Goal: Participate in discussion: Engage in conversation with other users on a specific topic

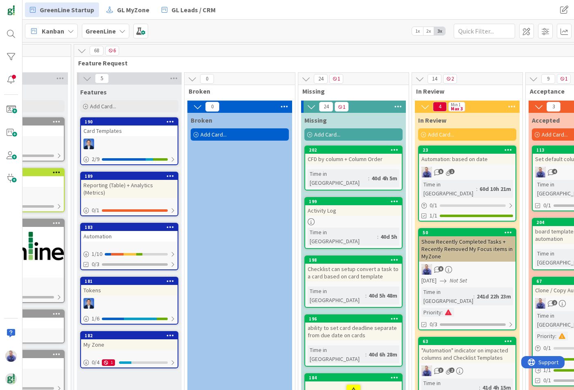
scroll to position [0, 61]
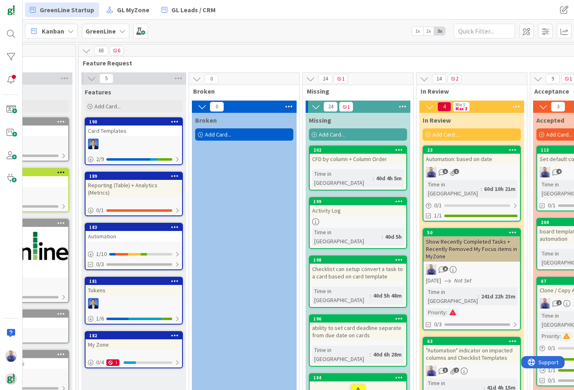
click at [132, 132] on div "Card Templates" at bounding box center [133, 131] width 96 height 11
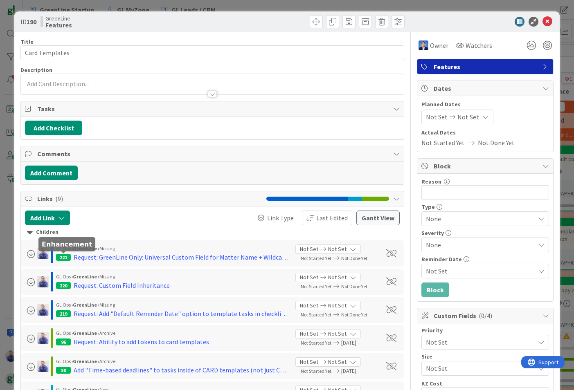
scroll to position [51, 0]
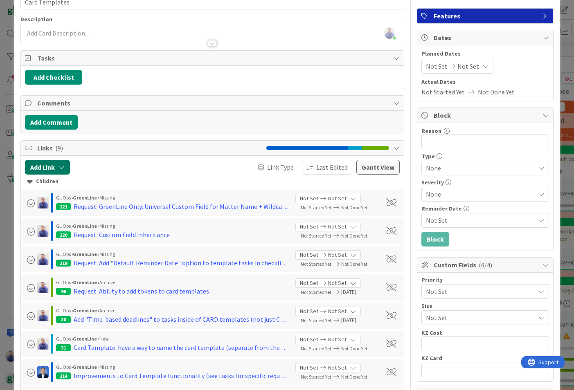
click at [47, 165] on button "Add Link" at bounding box center [47, 167] width 45 height 15
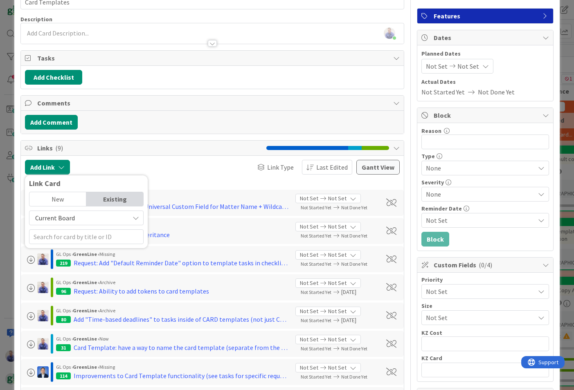
click at [54, 199] on div "New" at bounding box center [57, 199] width 57 height 14
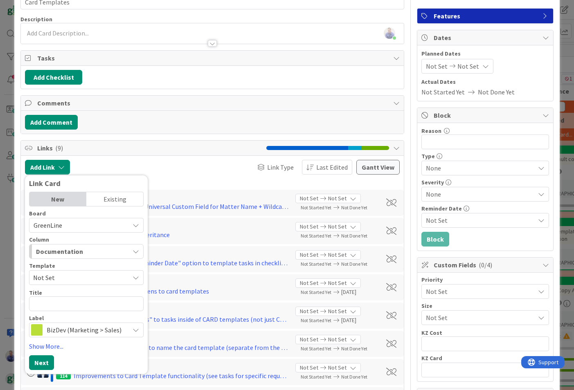
click at [86, 251] on div "Documentation" at bounding box center [81, 251] width 95 height 13
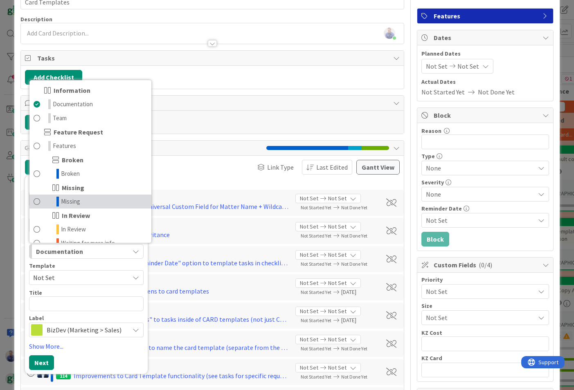
click at [80, 207] on link "Missing" at bounding box center [90, 202] width 122 height 14
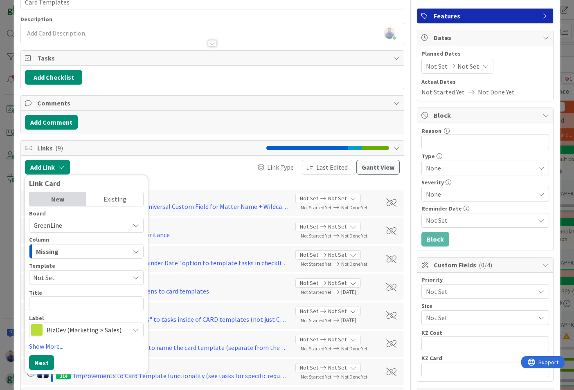
click at [101, 280] on span "Not Set" at bounding box center [78, 277] width 90 height 11
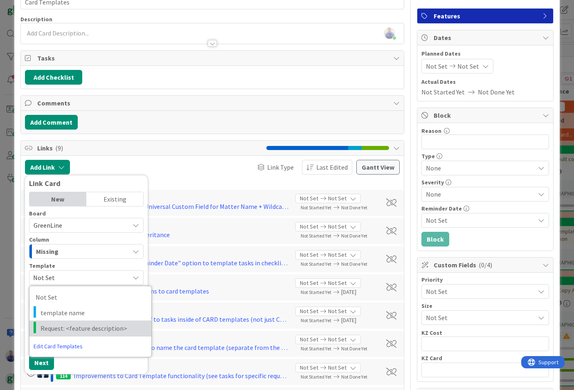
click at [102, 324] on span "Request: <feature description>" at bounding box center [92, 328] width 105 height 11
type textarea "x"
type textarea "Request: <feature description>"
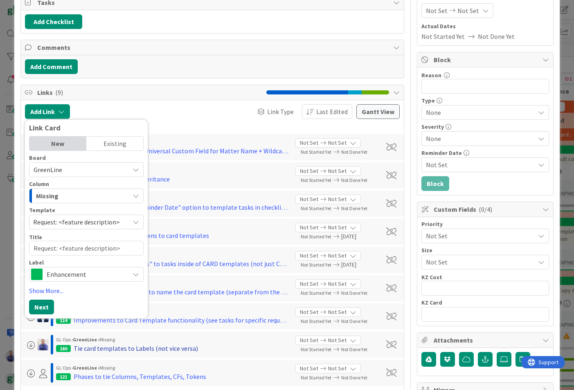
scroll to position [155, 0]
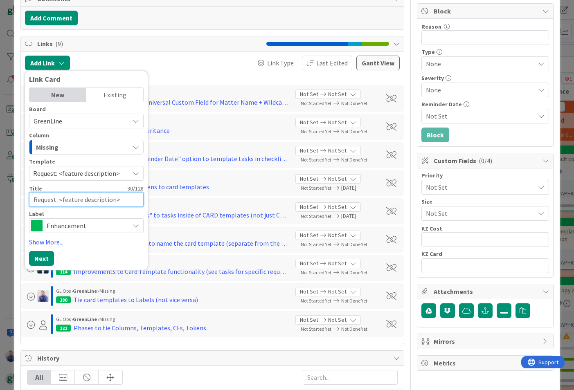
drag, startPoint x: 120, startPoint y: 201, endPoint x: 60, endPoint y: 197, distance: 60.2
click at [60, 197] on textarea "Request: <feature description>" at bounding box center [86, 199] width 114 height 15
type textarea "x"
type textarea "Request: T"
type textarea "x"
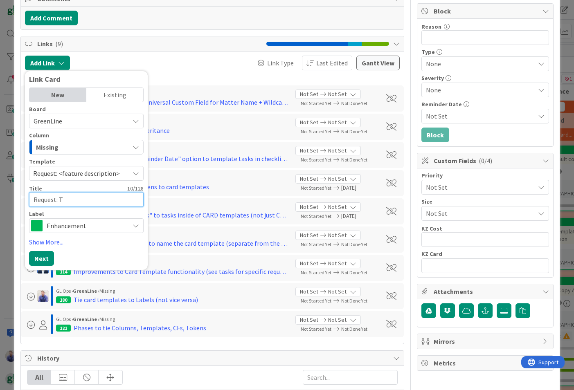
type textarea "Request: Ta"
type textarea "x"
type textarea "Request: T"
type textarea "x"
type textarea "Request:"
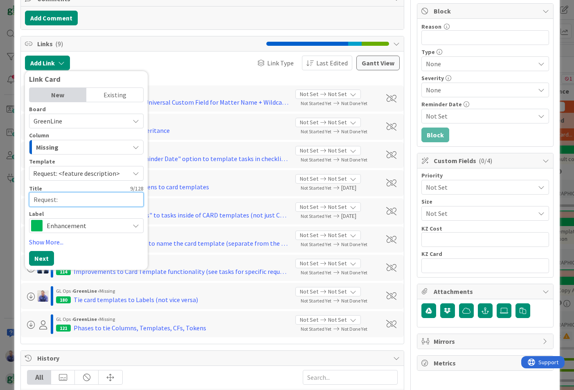
type textarea "x"
type textarea "Request: A"
type textarea "x"
type textarea "Request: Ad"
type textarea "x"
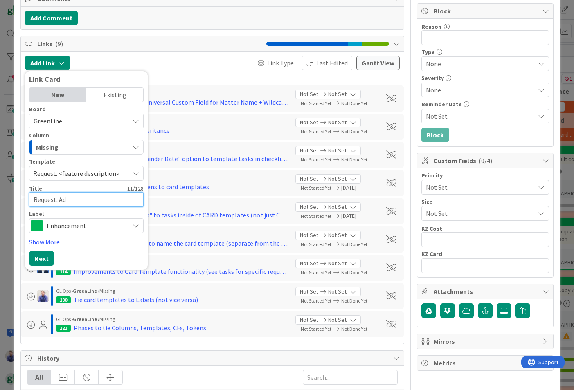
type textarea "Request: Add"
type textarea "x"
type textarea "Request: Add"
type textarea "x"
type textarea "Request: Add S"
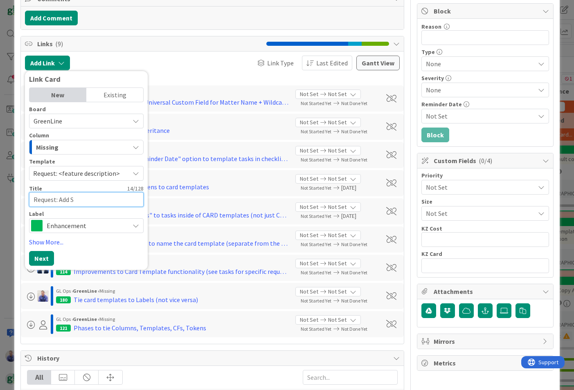
type textarea "x"
type textarea "Request: Add SL"
type textarea "x"
type textarea "Request: Add SLE"
type textarea "x"
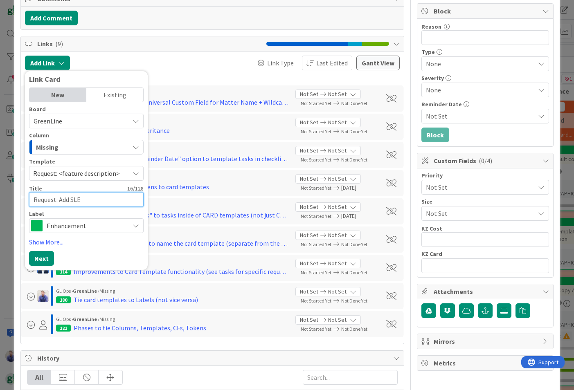
type textarea "Request: Add SLE"
type textarea "x"
type textarea "Request: Add SLE d"
type textarea "x"
type textarea "Request: Add SLE du"
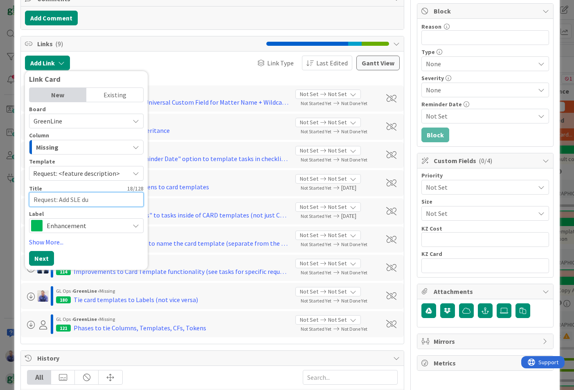
type textarea "x"
type textarea "Request: Add SLE dur"
type textarea "x"
type textarea "Request: Add SLE du"
type textarea "x"
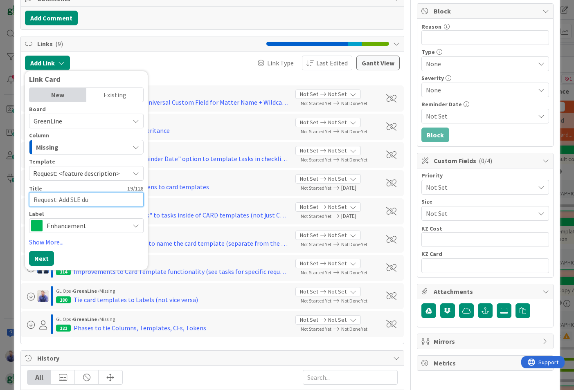
type textarea "Request: Add SLE d"
type textarea "x"
type textarea "Request: Add SLE"
type textarea "x"
type textarea "Request: Add SLE"
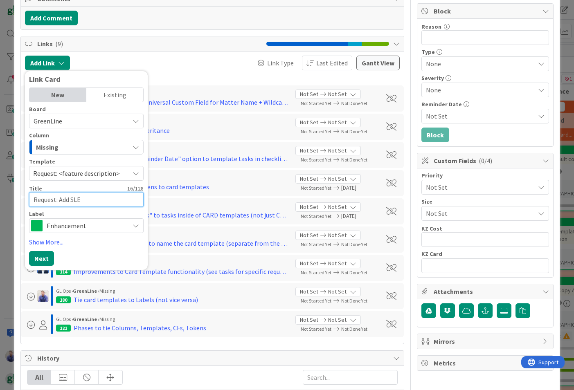
type textarea "x"
type textarea "Request: Add SLE"
type textarea "x"
type textarea "Request: Add SLE t"
type textarea "x"
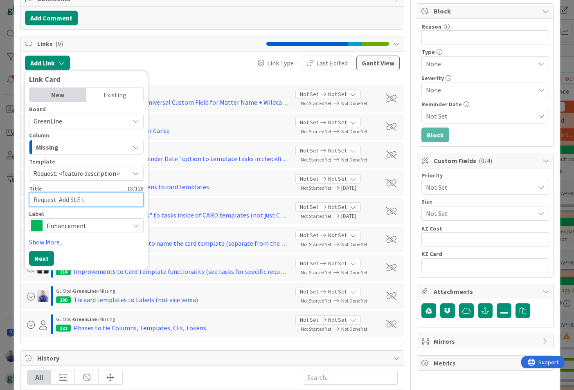
type textarea "Request: Add SLE to"
type textarea "x"
type textarea "Request: Add SLE to"
type textarea "x"
type textarea "Request: Add SLE to C"
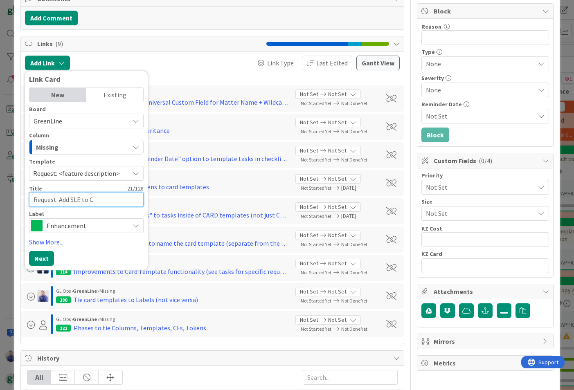
type textarea "x"
type textarea "Request: Add SLE to Ca"
type textarea "x"
type textarea "Request: Add SLE to Car"
type textarea "x"
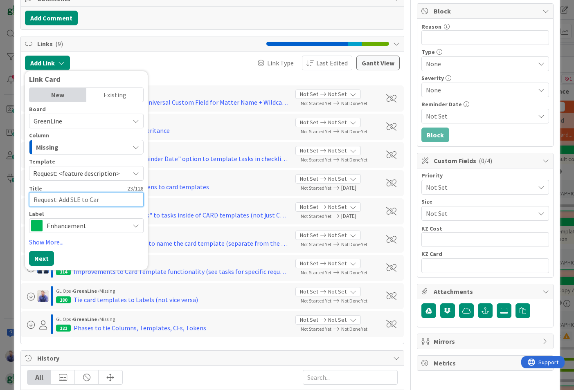
type textarea "Request: Add SLE to Car"
type textarea "x"
type textarea "Request: Add SLE to Car T"
type textarea "x"
type textarea "Request: Add SLE to Car Te"
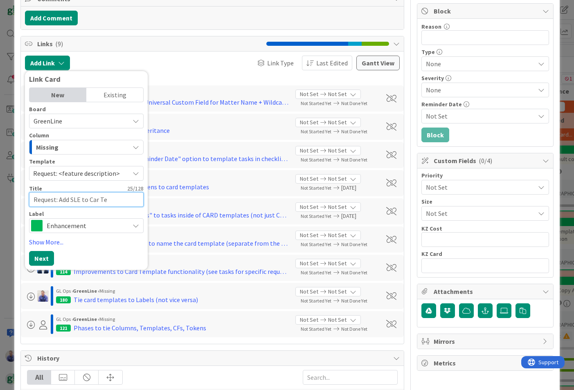
type textarea "x"
type textarea "Request: Add SLE to Car Tem"
type textarea "x"
type textarea "Request: Add SLE to Car Temp"
type textarea "x"
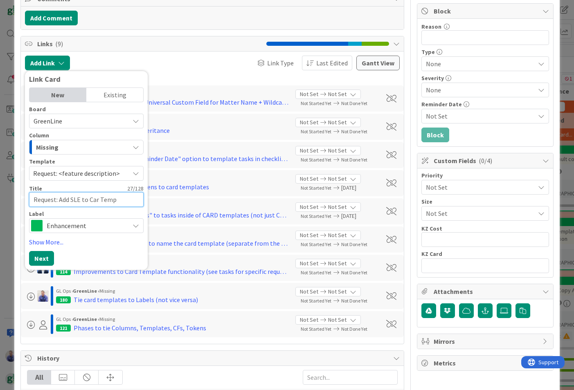
type textarea "Request: Add SLE to Car Templ"
type textarea "x"
type textarea "Request: Add SLE to Car Templa"
type textarea "x"
type textarea "Request: Add SLE to Car Templat"
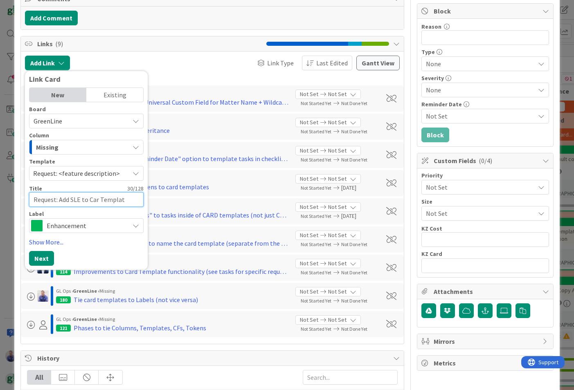
type textarea "x"
type textarea "Request: Add SLE to Car Template"
type textarea "x"
type textarea "Request: Add SLE to Car Template"
type textarea "x"
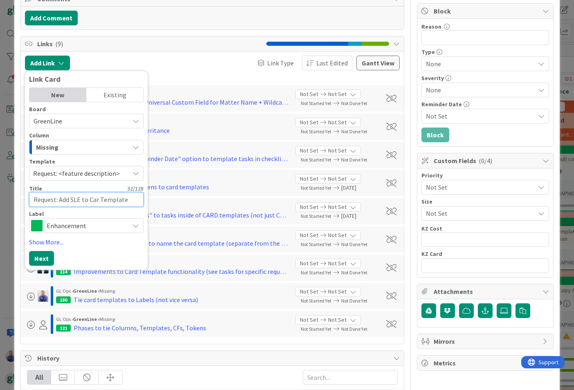
type textarea "Request: Add SLE to Car Template D"
type textarea "x"
type textarea "Request: Add SLE to Car Template Da"
type textarea "x"
type textarea "Request: Add SLE to Car Template Dat"
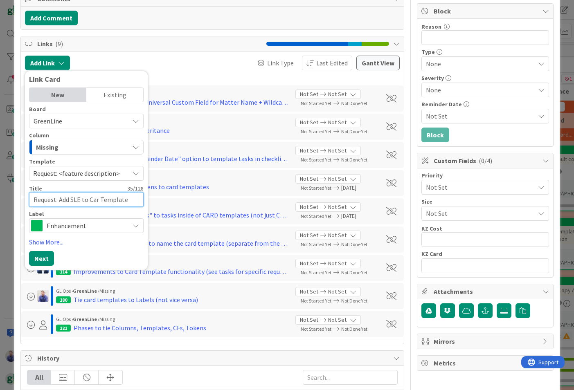
type textarea "x"
type textarea "Request: Add SLE to Car Template Date"
type textarea "x"
type textarea "Request: Add SLE to Car Template Date"
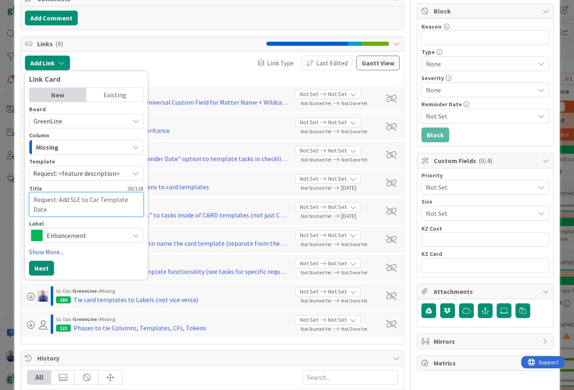
type textarea "x"
type textarea "Request: Add SLE to Car Template Date F"
type textarea "x"
type textarea "Request: Add SLE to Car Template Date Fi"
type textarea "x"
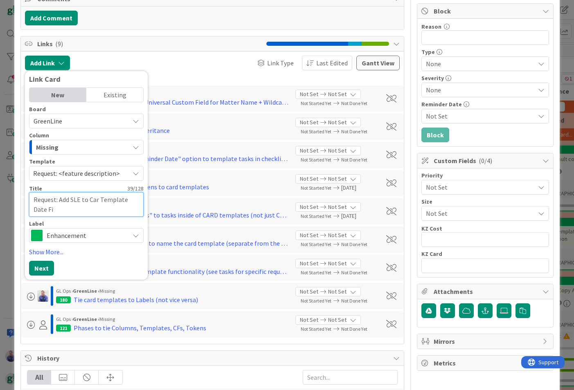
type textarea "Request: Add SLE to Car Template Date Fie"
type textarea "x"
type textarea "Request: Add SLE to Car Template Date Fiel"
type textarea "x"
type textarea "Request: Add SLE to Car Template Date Field"
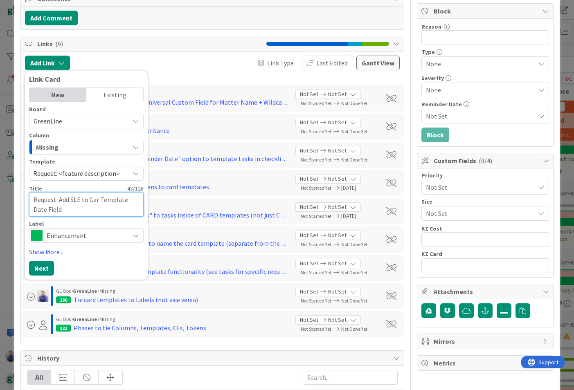
drag, startPoint x: 99, startPoint y: 199, endPoint x: 97, endPoint y: 208, distance: 9.1
click at [99, 199] on textarea "Request: Add SLE to Car Template Date Field" at bounding box center [86, 204] width 114 height 25
type textarea "x"
type textarea "Request: Add SLE to Card Template Date Field"
click at [90, 210] on textarea "Request: Add SLE to Card Template Date Field" at bounding box center [86, 204] width 114 height 25
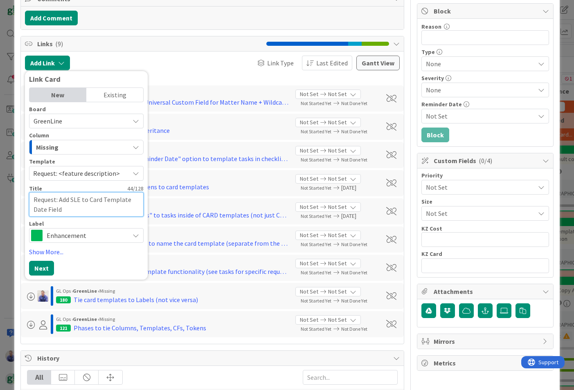
type textarea "x"
type textarea "Request: Add SLE to Card Template Date Field"
type textarea "x"
type textarea "Request: Add SLE to Card Template Date Field ("
type textarea "x"
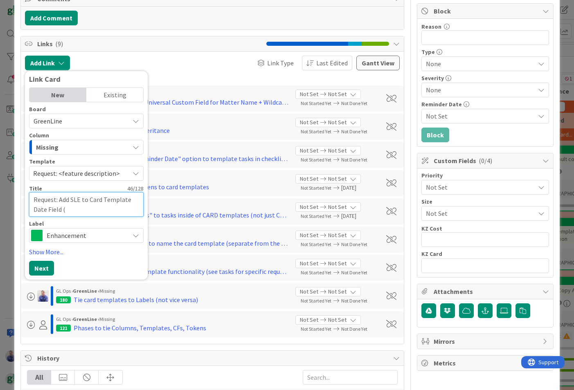
type textarea "Request: Add SLE to Card Template Date Field (f"
type textarea "x"
type textarea "Request: Add SLE to Card Template Date Field (fi"
type textarea "x"
type textarea "Request: Add SLE to Card Template Date Field (fin"
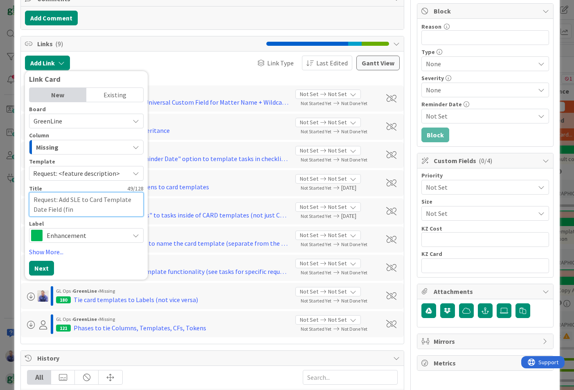
type textarea "x"
type textarea "Request: Add SLE to Card Template Date Field (fini"
type textarea "x"
type textarea "Request: Add SLE to Card Template Date Field (finis"
type textarea "x"
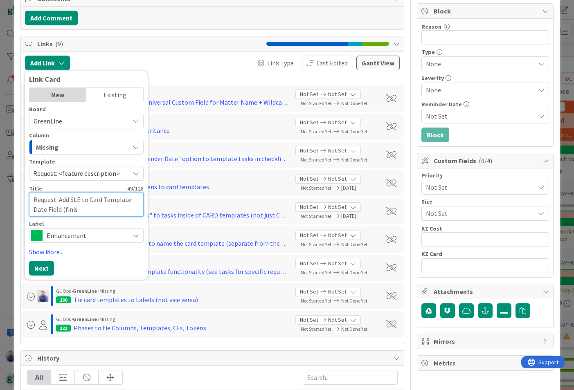
type textarea "Request: Add SLE to Card Template Date Field (finish"
type textarea "x"
type textarea "Request: Add SLE to Card Template Date Field (finish"
type textarea "x"
type textarea "Request: Add SLE to Card Template Date Field (finish i"
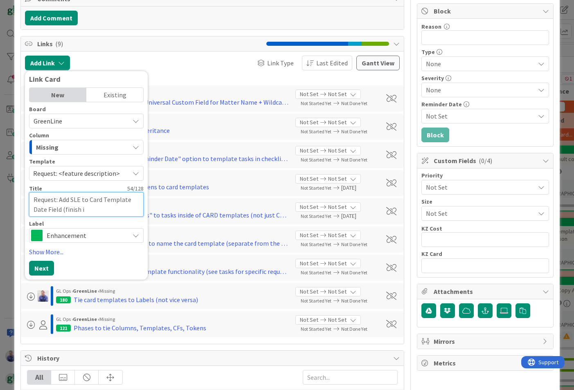
type textarea "x"
type textarea "Request: Add SLE to Card Template Date Field (finish in"
type textarea "x"
type textarea "Request: Add SLE to Card Template Date Field (finish in"
type textarea "x"
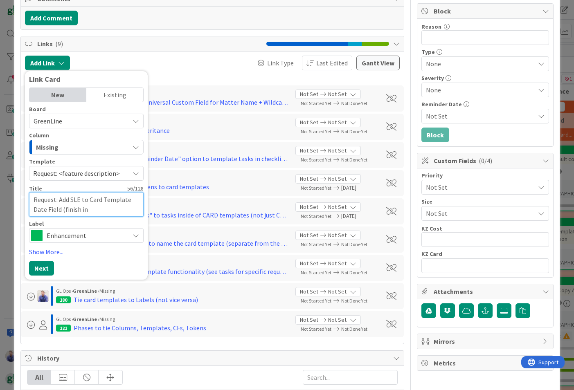
type textarea "Request: Add SLE to Card Template Date Field (finish in X"
type textarea "x"
type textarea "Request: Add SLE to Card Template Date Field (finish in X"
type textarea "x"
type textarea "Request: Add SLE to Card Template Date Field (finish in X t"
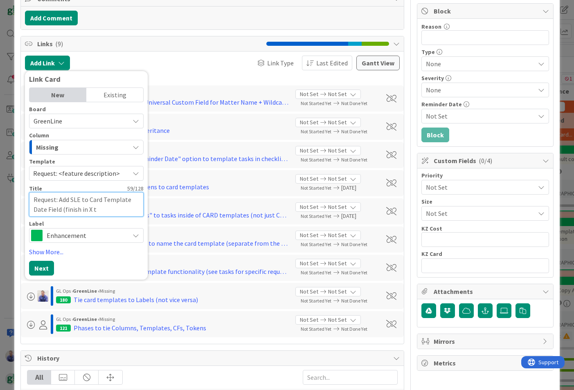
type textarea "x"
type textarea "Request: Add SLE to Card Template Date Field (finish in X ti"
type textarea "x"
type textarea "Request: Add SLE to Card Template Date Field (finish in X tim"
type textarea "x"
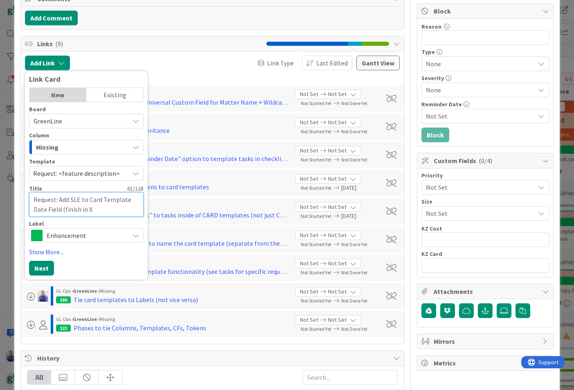
type textarea "Request: Add SLE to Card Template Date Field (finish in X time"
type textarea "x"
type textarea "Request: Add SLE to Card Template Date Field (finish in X time"
type textarea "x"
type textarea "Request: Add SLE to Card Template Date Field (finish in X time f"
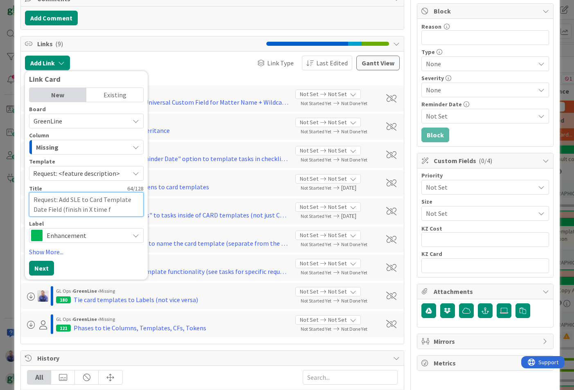
type textarea "x"
type textarea "Request: Add SLE to Card Template Date Field (finish in X time fr"
type textarea "x"
type textarea "Request: Add SLE to Card Template Date Field (finish in X time fro"
type textarea "x"
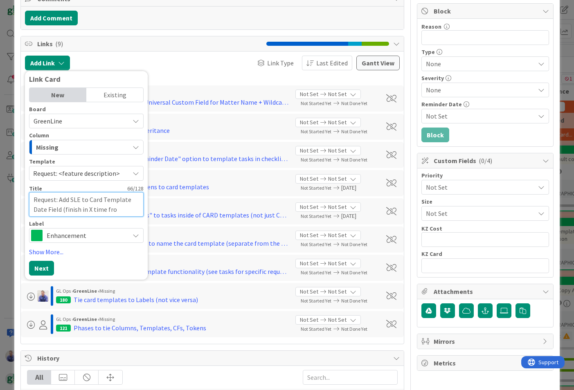
type textarea "Request: Add SLE to Card Template Date Field (finish in X time from"
type textarea "x"
type textarea "Request: Add SLE to Card Template Date Field (finish in X time from"
type textarea "x"
type textarea "Request: Add SLE to Card Template Date Field (finish in X time from s"
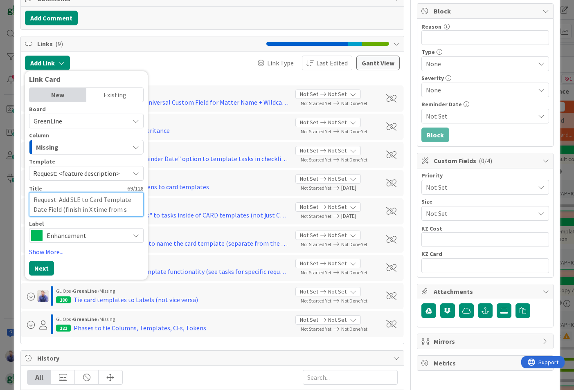
type textarea "x"
type textarea "Request: Add SLE to Card Template Date Field (finish in X time from st"
type textarea "x"
type textarea "Request: Add SLE to Card Template Date Field (finish in X time from sta"
type textarea "x"
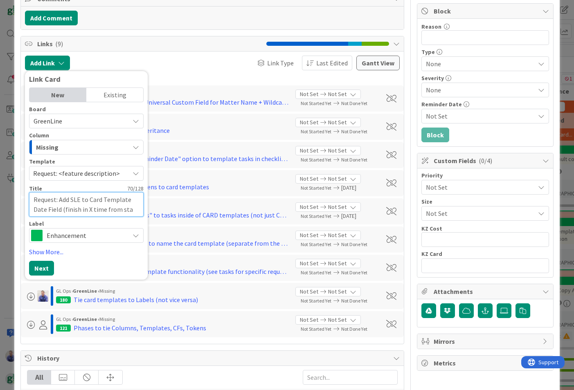
type textarea "Request: Add SLE to Card Template Date Field (finish in X time from star"
type textarea "x"
type textarea "Request: Add SLE to Card Template Date Field (finish in X time from start"
type textarea "x"
type textarea "Request: Add SLE to Card Template Date Field (finish in X time from start)"
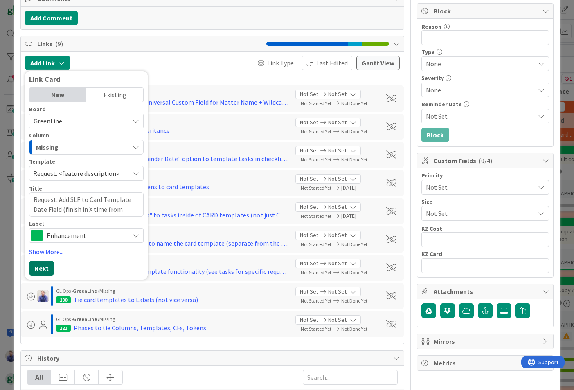
click at [43, 269] on button "Next" at bounding box center [41, 268] width 25 height 15
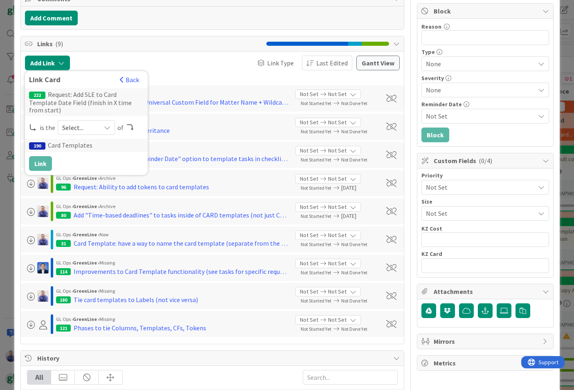
click at [81, 122] on span "Select..." at bounding box center [79, 127] width 34 height 11
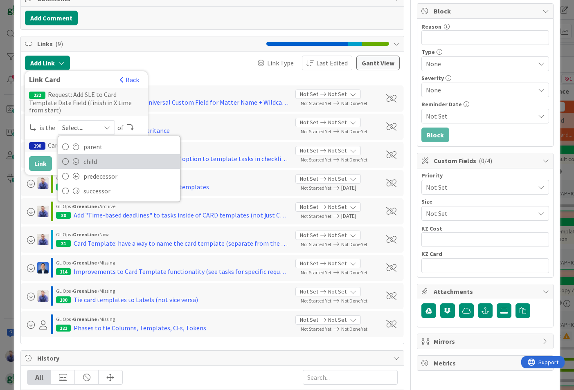
click at [90, 155] on span "child" at bounding box center [129, 161] width 92 height 12
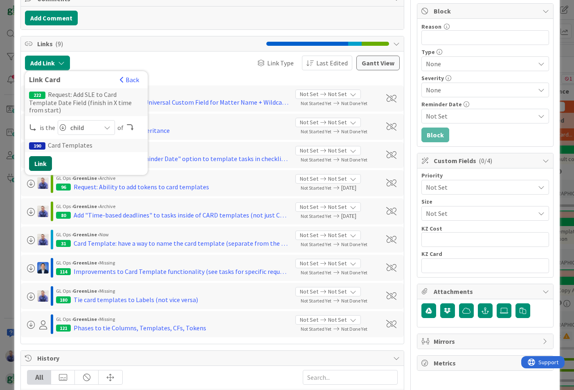
click at [41, 156] on button "Link" at bounding box center [40, 163] width 23 height 15
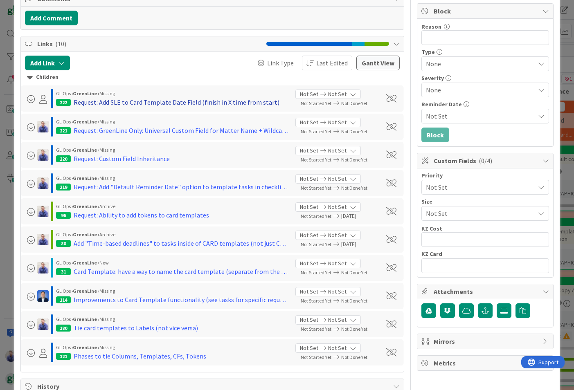
click at [147, 101] on div "Request: Add SLE to Card Template Date Field (finish in X time from start)" at bounding box center [177, 102] width 206 height 10
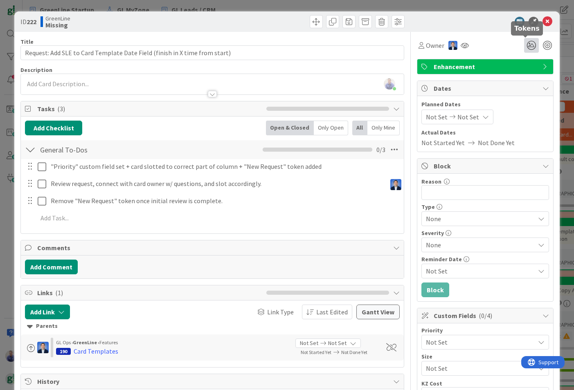
click at [524, 45] on icon at bounding box center [531, 45] width 15 height 15
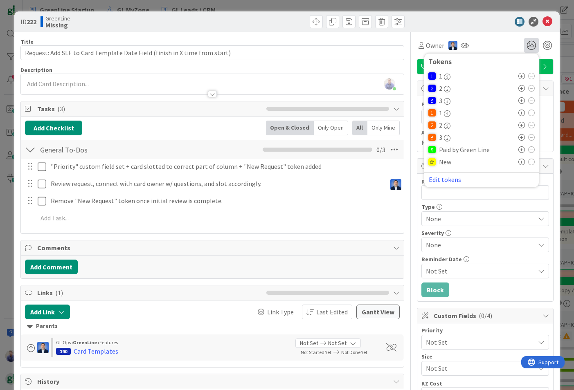
click at [518, 162] on icon at bounding box center [521, 162] width 7 height 7
click at [426, 46] on span "Owner" at bounding box center [435, 45] width 18 height 10
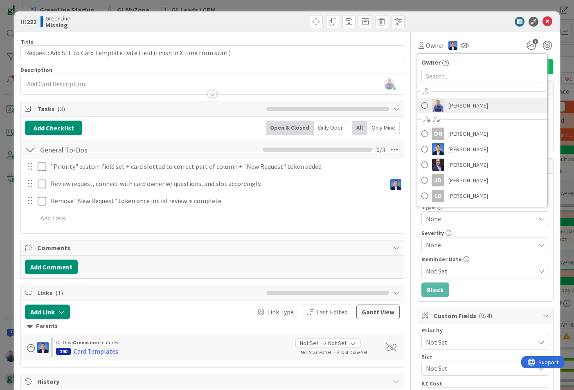
click at [454, 109] on span "John Grant" at bounding box center [468, 105] width 40 height 12
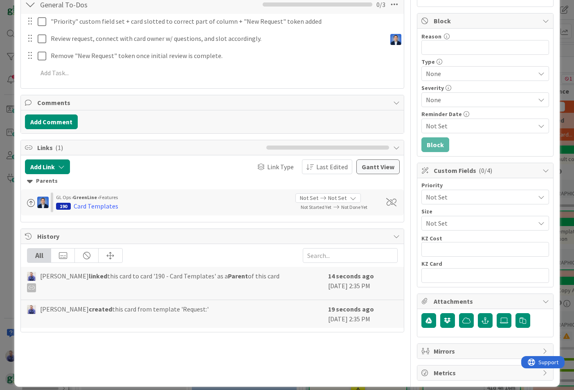
scroll to position [144, 0]
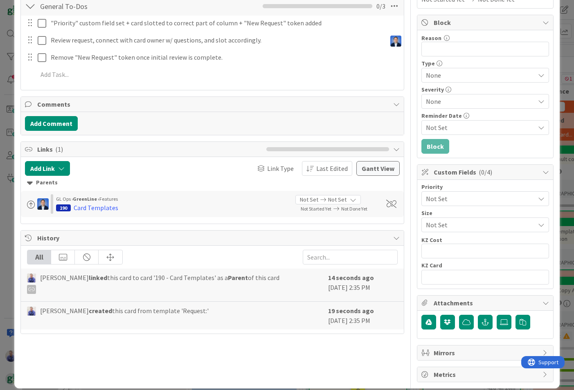
click at [481, 198] on span "Not Set" at bounding box center [478, 198] width 105 height 11
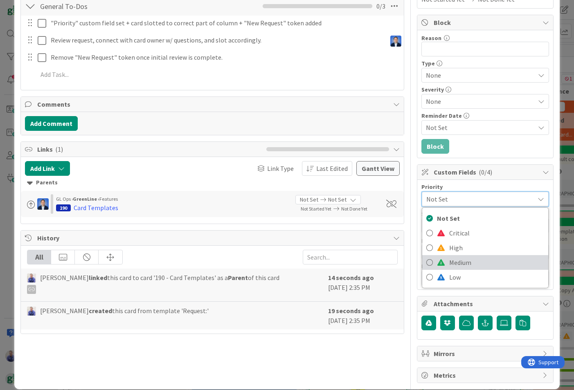
drag, startPoint x: 483, startPoint y: 260, endPoint x: 426, endPoint y: 243, distance: 59.4
click at [483, 260] on span "Medium" at bounding box center [496, 262] width 95 height 12
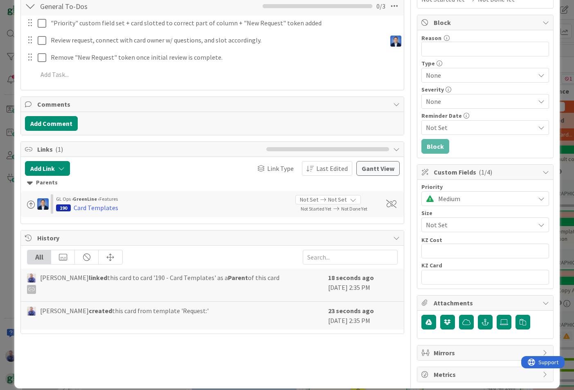
scroll to position [0, 0]
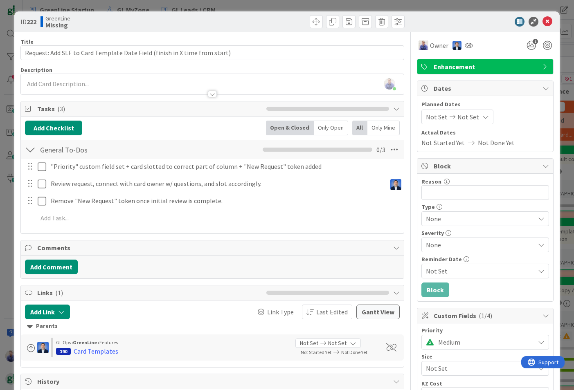
click at [103, 83] on div "John Grant just joined" at bounding box center [212, 84] width 383 height 20
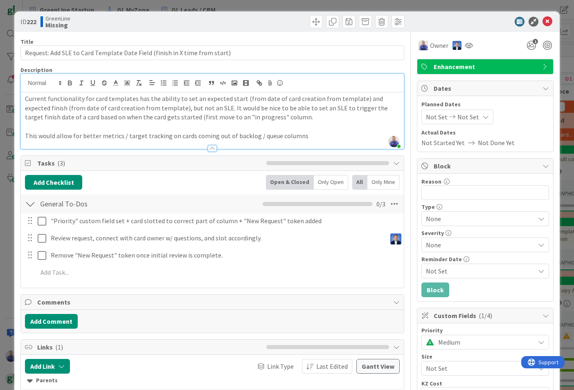
click at [267, 135] on p "This would allow for better metrics / target tracking on cards coming out of ba…" at bounding box center [212, 135] width 375 height 9
click at [313, 137] on p "This would allow for better metrics / target tracking on cards coming out of ba…" at bounding box center [212, 135] width 375 height 9
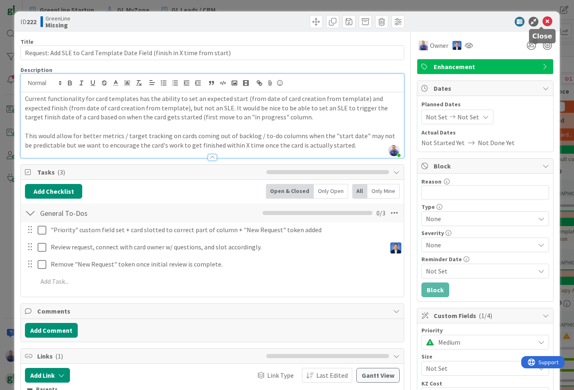
click at [542, 22] on icon at bounding box center [547, 22] width 10 height 10
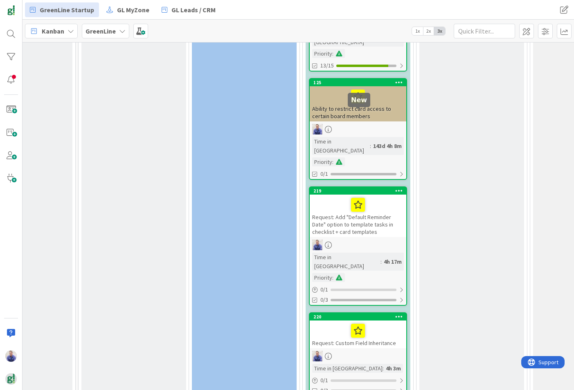
scroll to position [2148, 61]
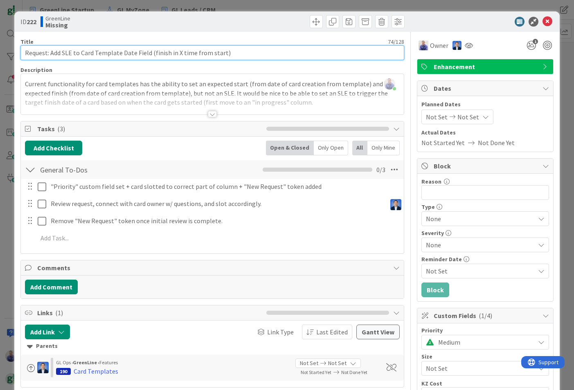
click at [208, 53] on input "Request: Add SLE to Card Template Date Field (finish in X time from start)" at bounding box center [212, 52] width 384 height 15
click at [152, 52] on input "Request: Add SLE to Card Template Date Field (finish in X time from actual card…" at bounding box center [212, 52] width 384 height 15
type input "Request: Add SLE to Card Template Date Field (target finish in X time from actu…"
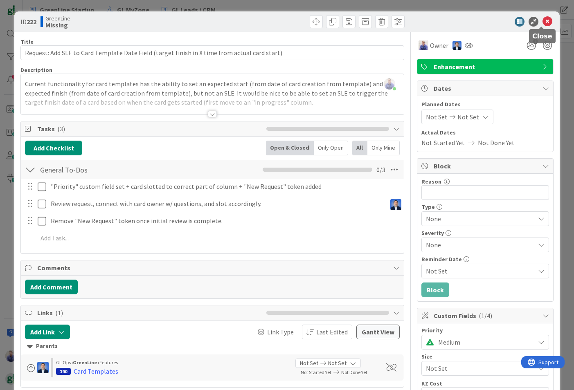
click at [544, 20] on icon at bounding box center [547, 22] width 10 height 10
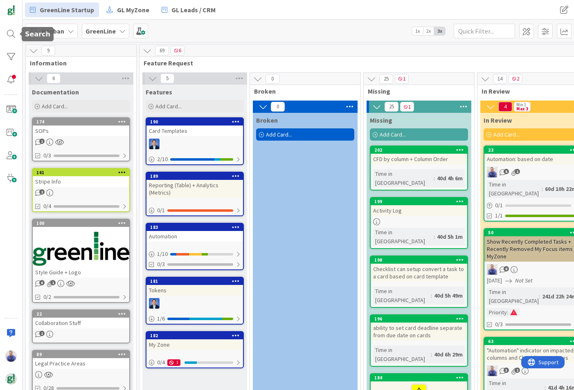
drag, startPoint x: 13, startPoint y: 36, endPoint x: 20, endPoint y: 36, distance: 7.0
click at [13, 36] on div at bounding box center [11, 34] width 16 height 16
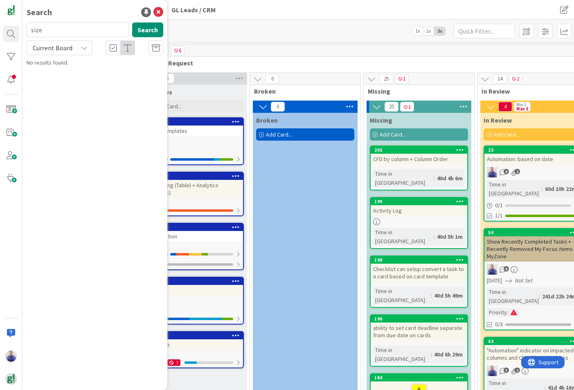
type input "size"
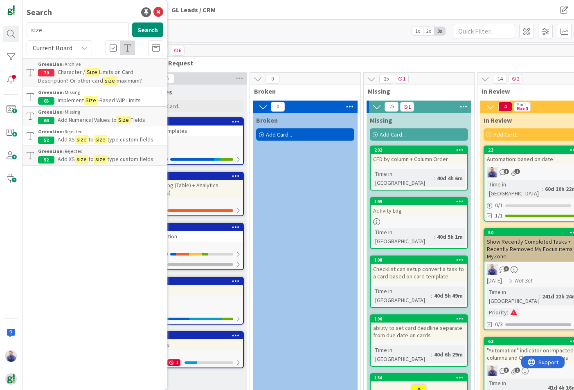
click at [121, 97] on span "-Based WIP Limits" at bounding box center [119, 99] width 43 height 7
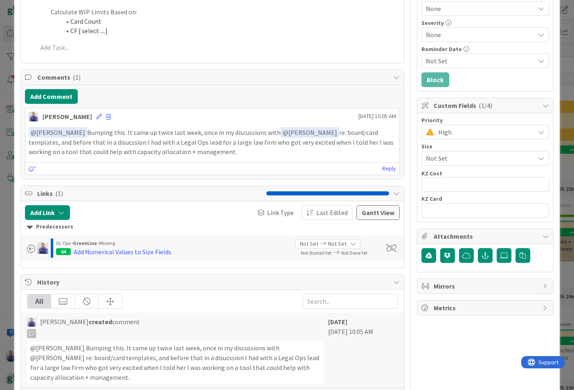
scroll to position [149, 0]
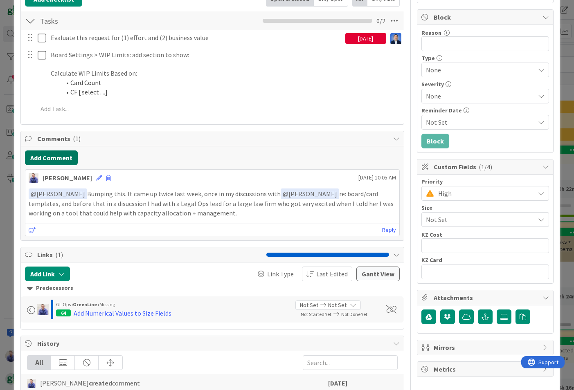
click at [64, 158] on button "Add Comment" at bounding box center [51, 157] width 53 height 15
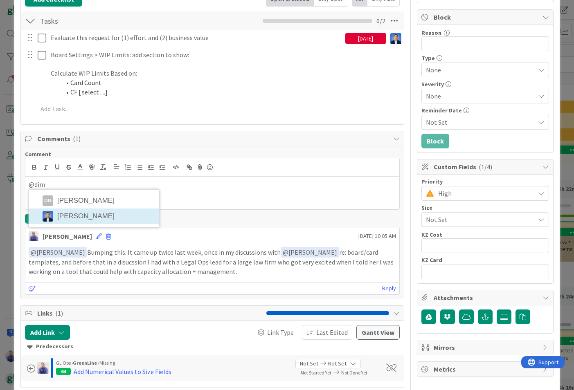
click at [122, 212] on li "Dimitri Ponomareff" at bounding box center [94, 217] width 130 height 16
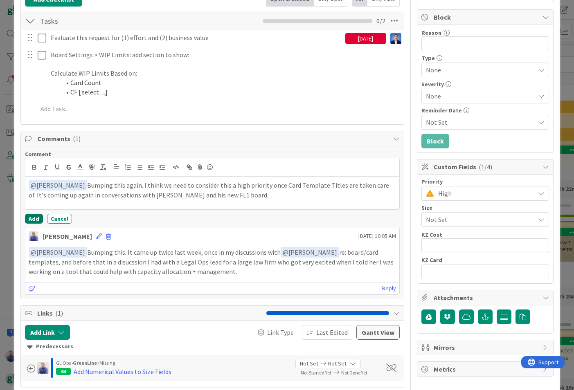
click at [36, 219] on button "Add" at bounding box center [34, 219] width 18 height 10
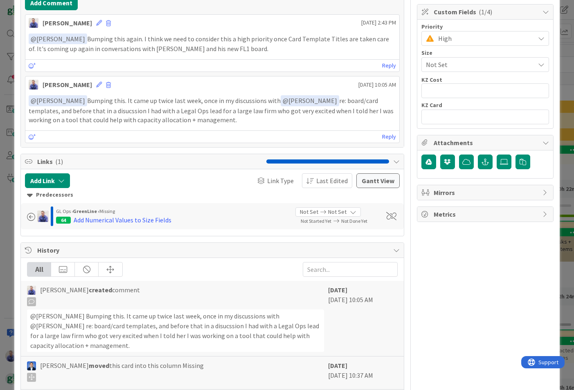
scroll to position [471, 0]
